Goal: Task Accomplishment & Management: Manage account settings

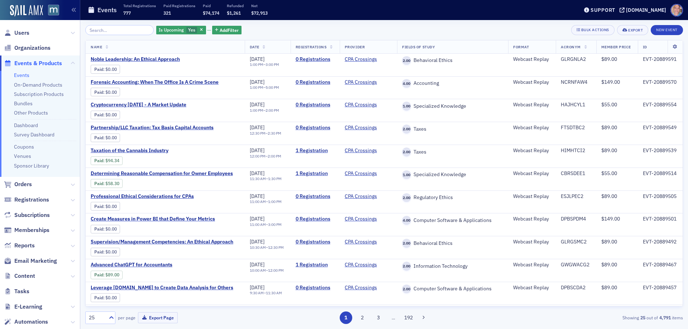
click at [23, 74] on link "Events" at bounding box center [21, 75] width 15 height 6
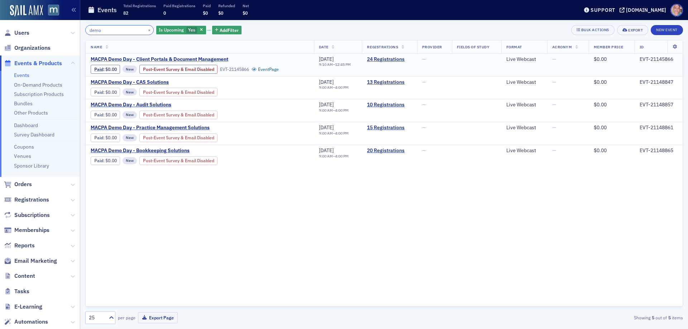
type input "demo"
click at [147, 59] on span "MACPA Demo Day - Client Portals & Document Management" at bounding box center [160, 59] width 138 height 6
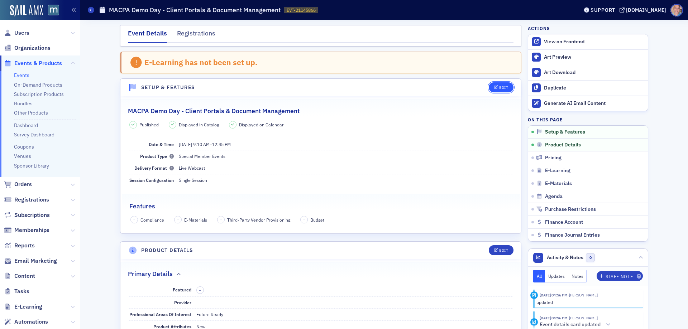
click at [494, 87] on icon "button" at bounding box center [496, 88] width 4 height 4
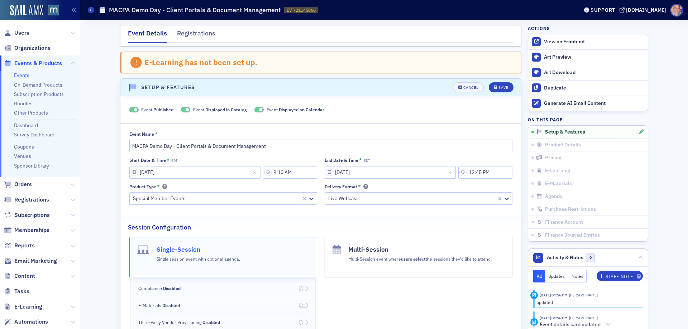
scroll to position [37, 0]
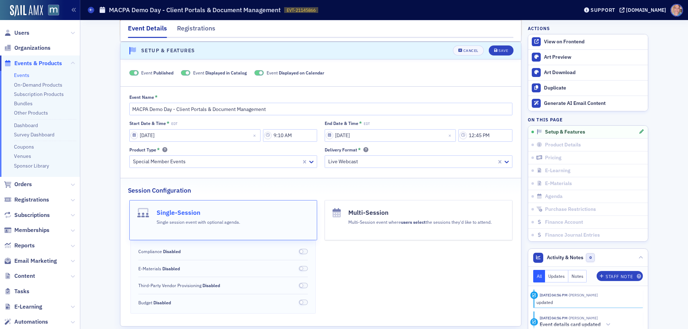
click at [181, 75] on label "Event Displayed in Catalog" at bounding box center [214, 73] width 66 height 6
click at [259, 73] on span at bounding box center [261, 73] width 4 height 4
click at [183, 74] on span at bounding box center [185, 72] width 9 height 5
click at [501, 49] on div "Save" at bounding box center [503, 51] width 10 height 4
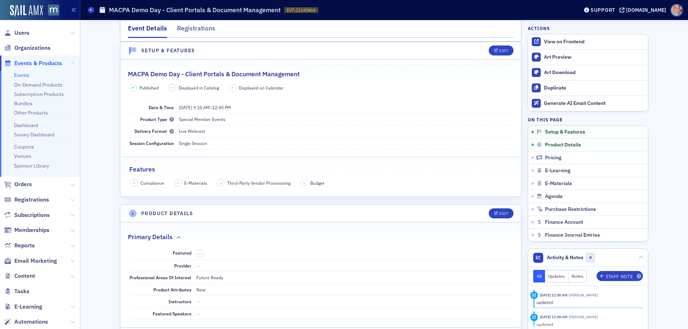
click at [300, 9] on span "EVT-21145866" at bounding box center [301, 10] width 29 height 6
copy span "EVT-21145866 21145866"
click at [23, 33] on span "Users" at bounding box center [21, 33] width 15 height 8
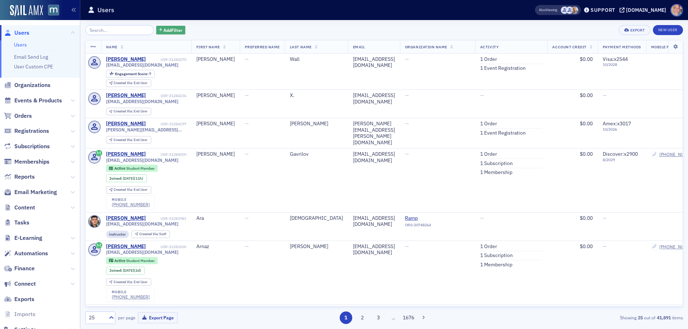
click at [167, 31] on span "Add Filter" at bounding box center [172, 30] width 19 height 6
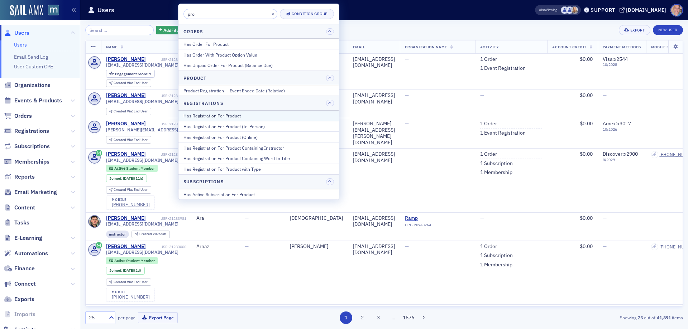
type input "pro"
click at [226, 114] on div "Has Registration For Product" at bounding box center [258, 115] width 150 height 6
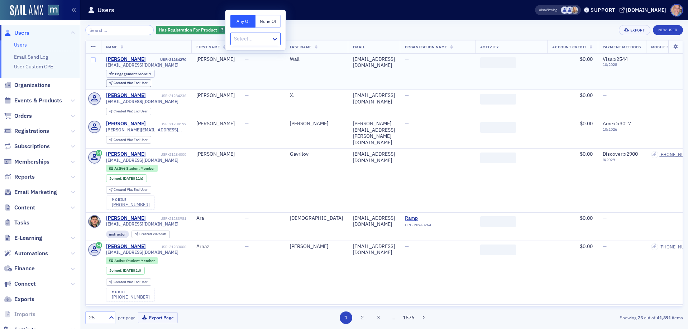
type input "EVT-21145866"
click at [281, 58] on div "MACPA Demo Day - Client Portals & Document Management [[DATE] 9:10am]" at bounding box center [320, 54] width 179 height 13
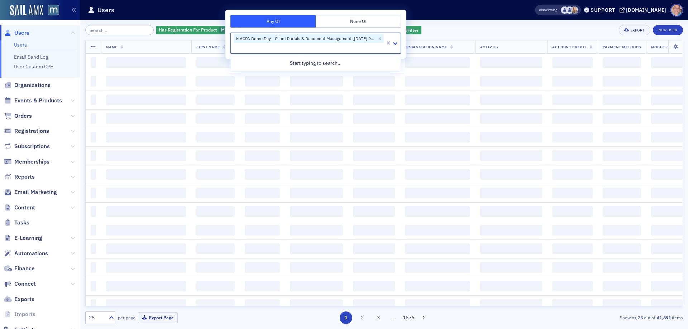
click at [443, 31] on div "Has Registration For Product MACPA Demo Day - Client Portals & Document Managem…" at bounding box center [384, 30] width 598 height 10
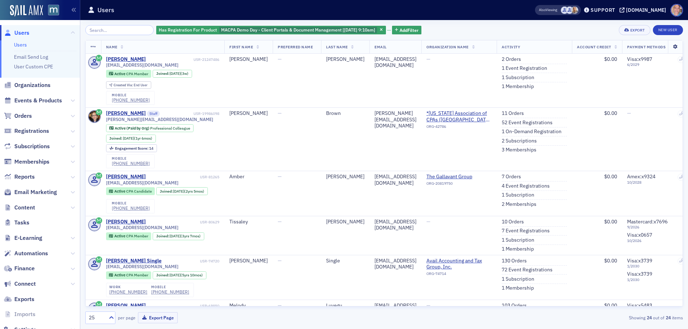
click at [671, 46] on icon at bounding box center [675, 47] width 15 height 4
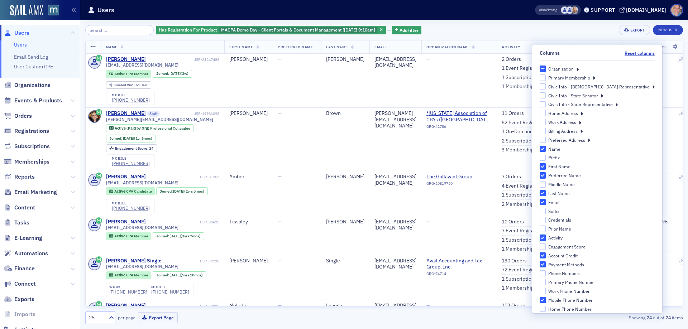
click at [546, 237] on input "Activity" at bounding box center [543, 238] width 6 height 6
checkbox input "false"
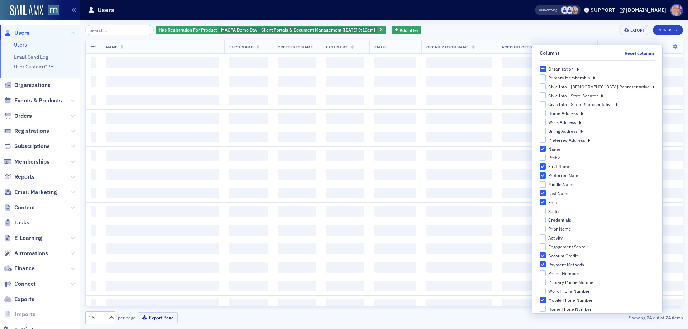
click at [546, 256] on input "Account Credit" at bounding box center [543, 256] width 6 height 6
checkbox input "false"
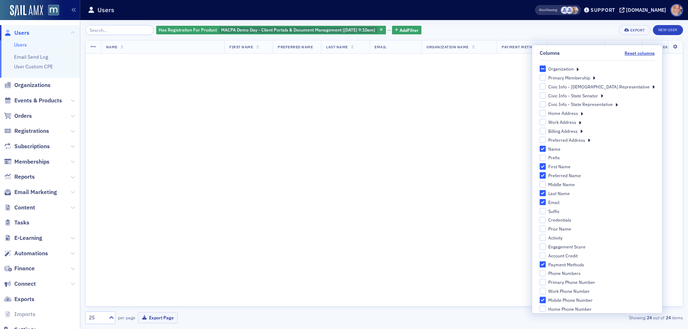
click at [546, 265] on input "Payment Methods" at bounding box center [543, 265] width 6 height 6
checkbox input "false"
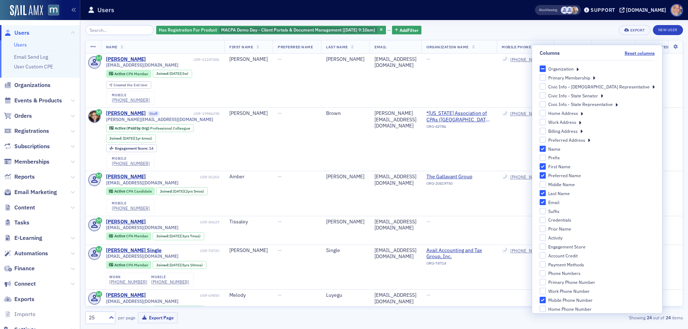
click at [579, 70] on icon at bounding box center [577, 69] width 3 height 6
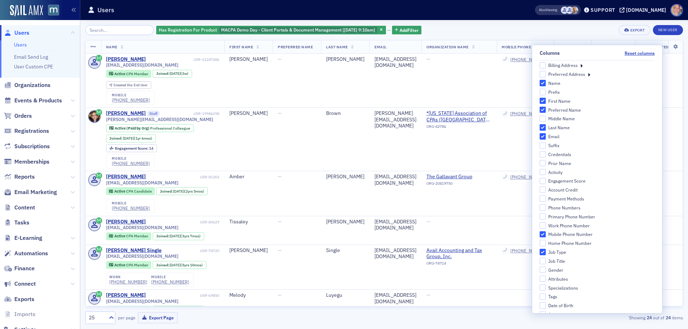
scroll to position [287, 0]
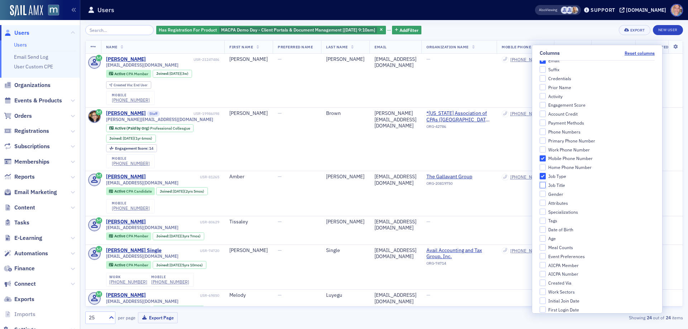
click at [546, 187] on input "Job Title" at bounding box center [543, 185] width 6 height 6
checkbox input "true"
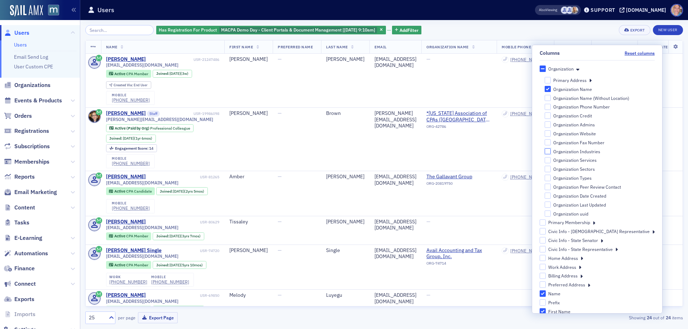
click at [551, 151] on input "Organization Industries" at bounding box center [548, 151] width 6 height 6
checkbox input "true"
click at [551, 162] on input "Organization Services" at bounding box center [548, 160] width 6 height 6
checkbox input "true"
click at [551, 168] on input "Organization Sectors" at bounding box center [548, 169] width 6 height 6
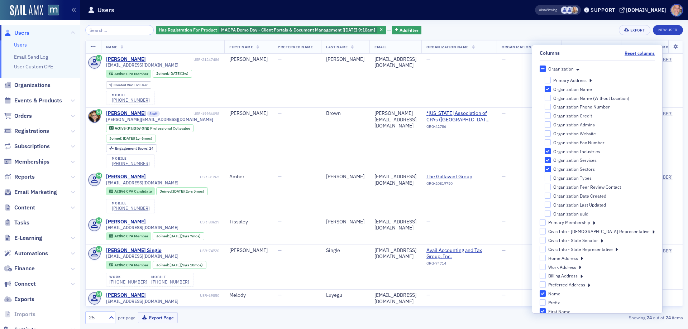
checkbox input "true"
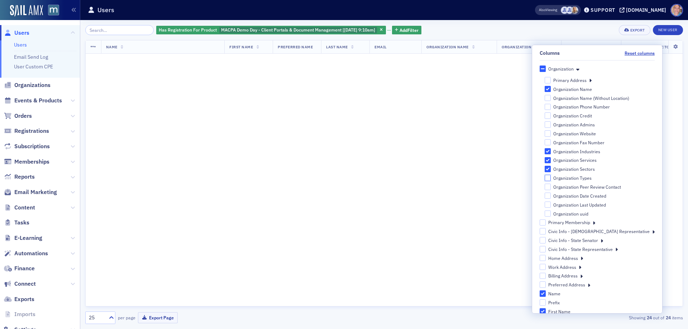
click at [551, 177] on input "Organization Types" at bounding box center [548, 178] width 6 height 6
checkbox input "true"
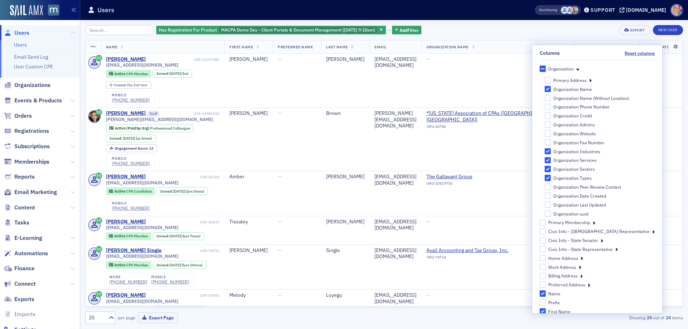
click at [550, 29] on div "Has Registration For Product MACPA Demo Day - Client Portals & Document Managem…" at bounding box center [384, 30] width 598 height 10
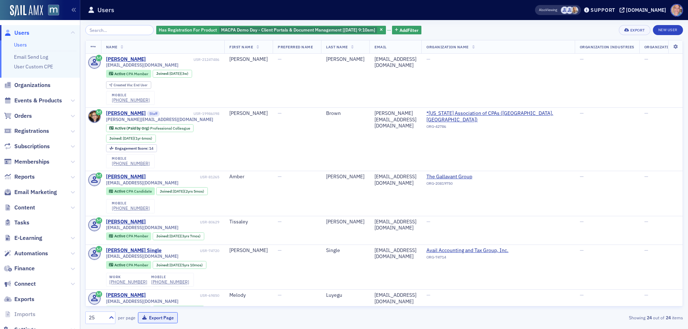
click at [162, 319] on button "Export Page" at bounding box center [158, 317] width 40 height 11
click at [34, 100] on span "Events & Products" at bounding box center [38, 101] width 48 height 8
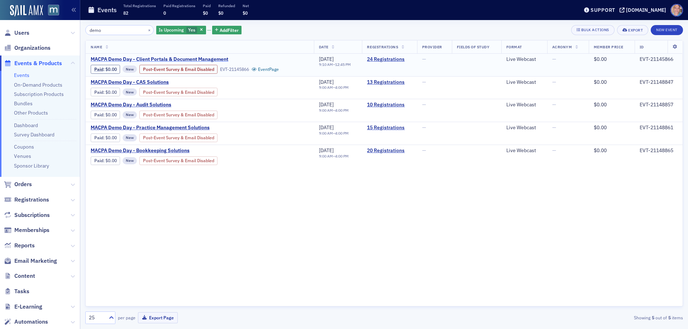
click at [130, 59] on span "MACPA Demo Day - Client Portals & Document Management" at bounding box center [160, 59] width 138 height 6
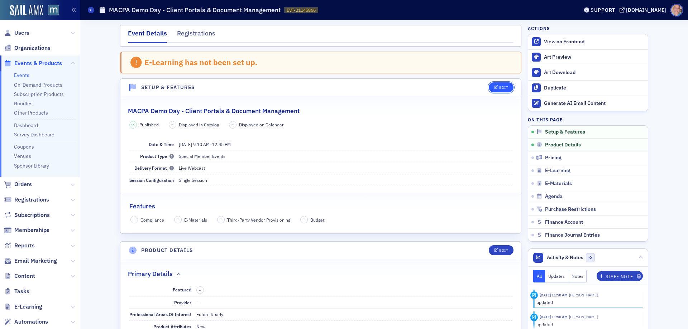
click at [494, 88] on icon "button" at bounding box center [496, 88] width 4 height 4
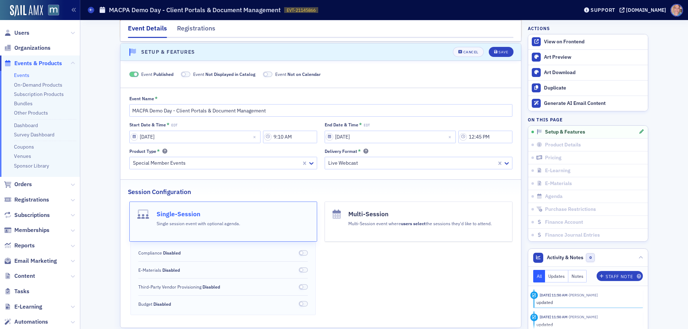
scroll to position [37, 0]
click at [183, 73] on span at bounding box center [184, 73] width 4 height 4
click at [256, 73] on span at bounding box center [257, 73] width 4 height 4
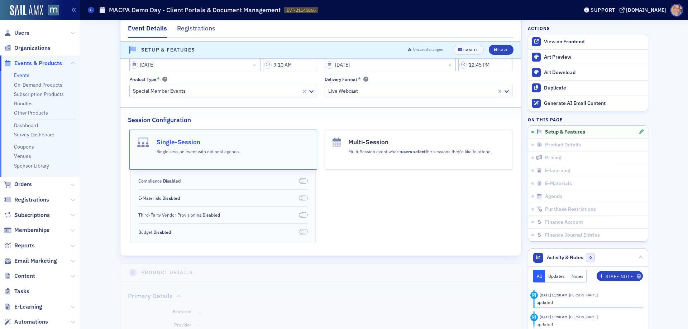
scroll to position [180, 0]
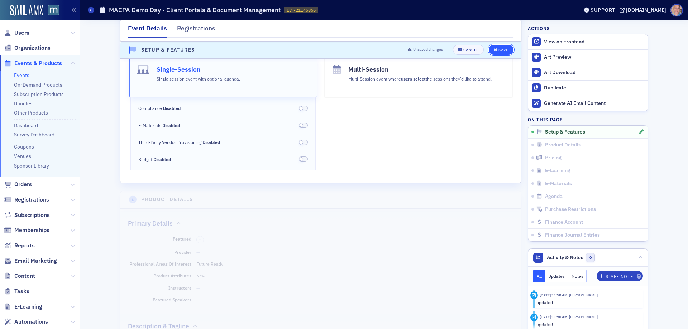
click at [498, 50] on div "Save" at bounding box center [503, 50] width 10 height 4
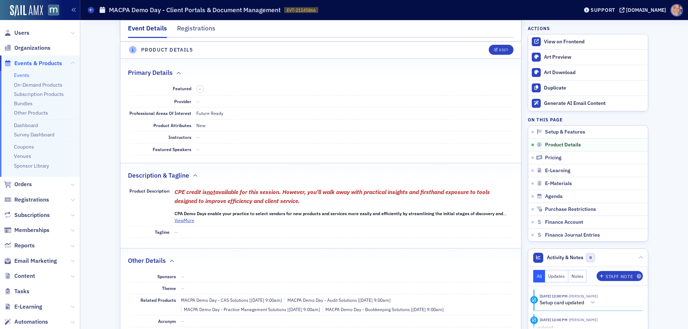
scroll to position [216, 0]
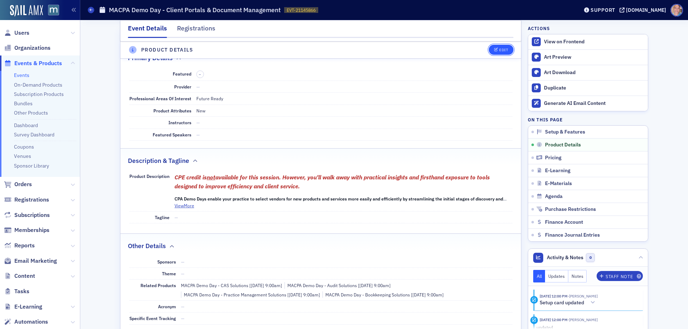
click at [497, 47] on button "Edit" at bounding box center [501, 50] width 25 height 10
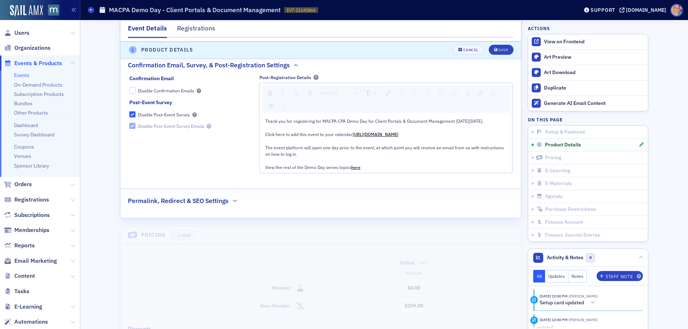
scroll to position [1024, 0]
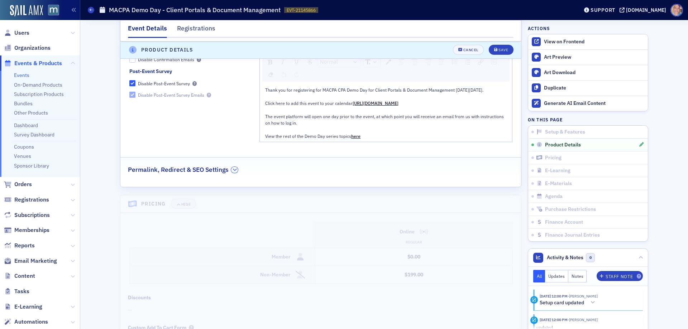
click at [233, 172] on icon "button" at bounding box center [235, 170] width 4 height 4
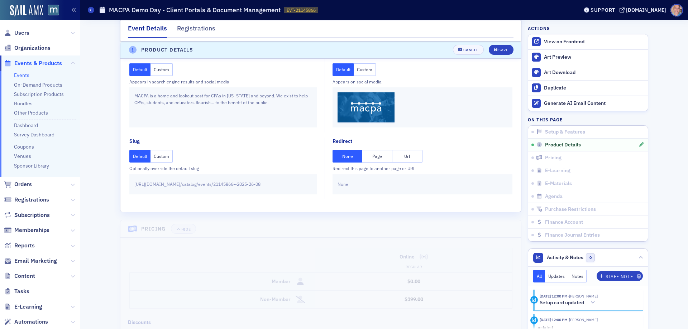
scroll to position [1167, 0]
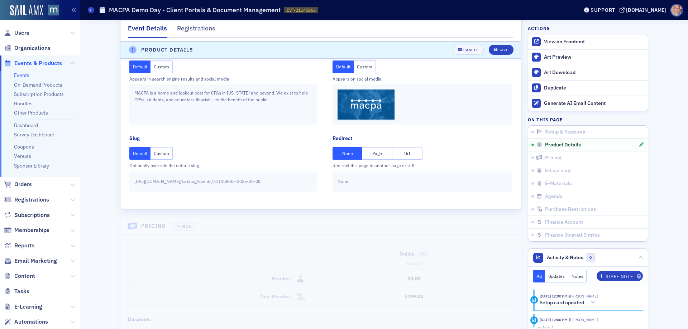
click at [399, 157] on button "Url" at bounding box center [407, 153] width 30 height 13
click at [351, 188] on input "text" at bounding box center [422, 181] width 170 height 13
paste input "[URL][DOMAIN_NAME][DATE]"
type input "[URL][DOMAIN_NAME][DATE]"
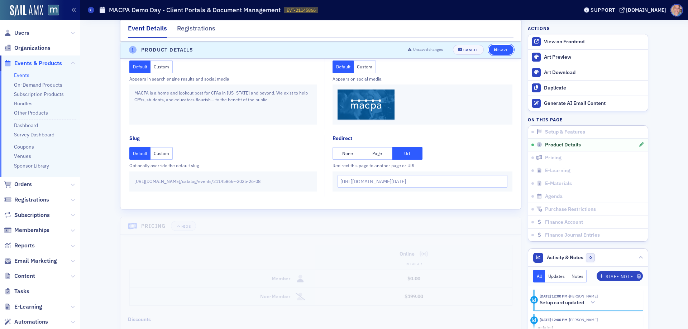
scroll to position [0, 0]
click at [494, 50] on icon "submit" at bounding box center [496, 50] width 4 height 4
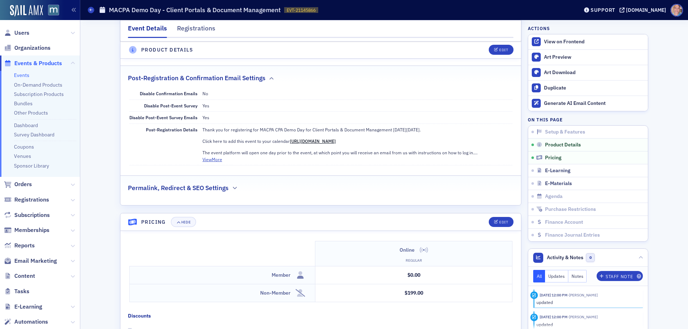
scroll to position [496, 0]
click at [226, 190] on div "Permalink, Redirect & SEO Settings" at bounding box center [320, 185] width 385 height 17
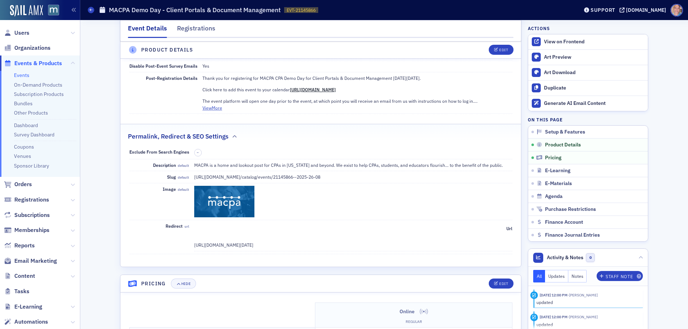
scroll to position [675, 0]
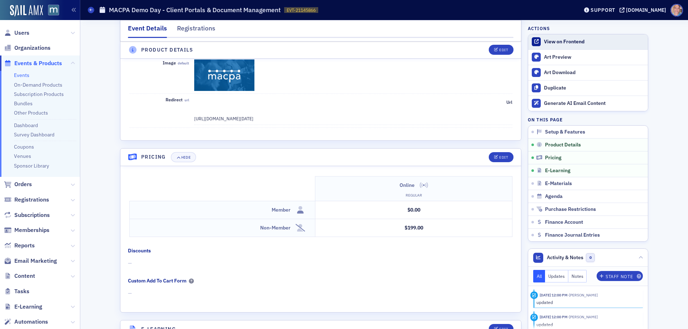
click at [562, 45] on div "View on Frontend" at bounding box center [594, 42] width 100 height 6
click at [26, 74] on link "Events" at bounding box center [21, 75] width 15 height 6
